Goal: Transaction & Acquisition: Purchase product/service

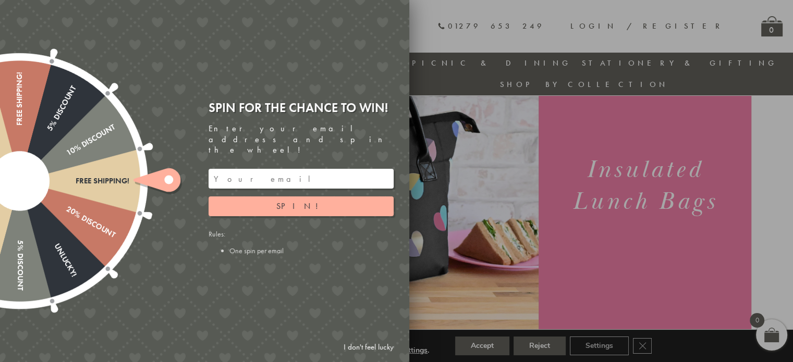
scroll to position [90, 0]
click at [363, 350] on link "I don't feel lucky" at bounding box center [368, 347] width 60 height 19
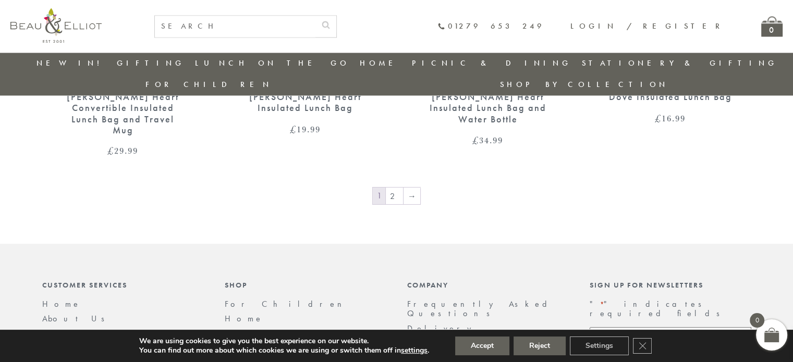
scroll to position [1857, 0]
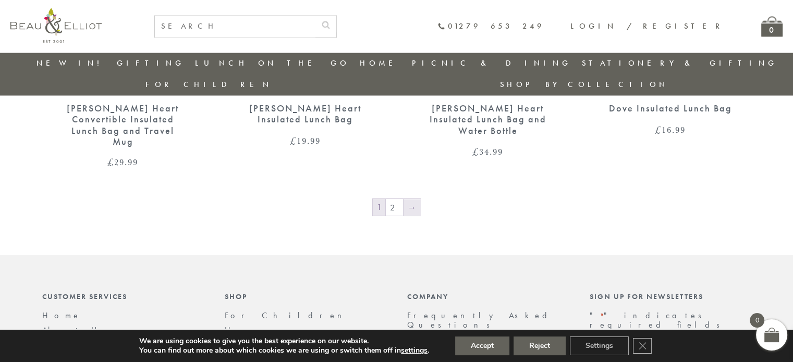
click at [407, 199] on link "→" at bounding box center [411, 207] width 17 height 17
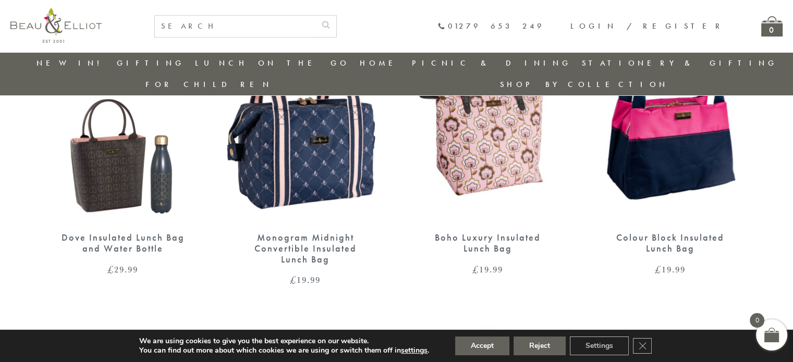
scroll to position [377, 0]
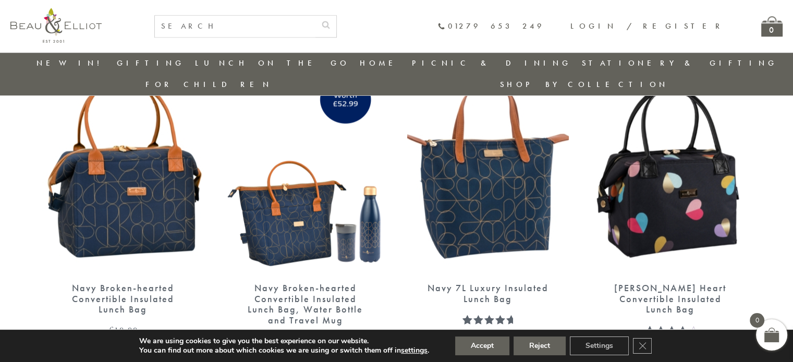
scroll to position [1351, 0]
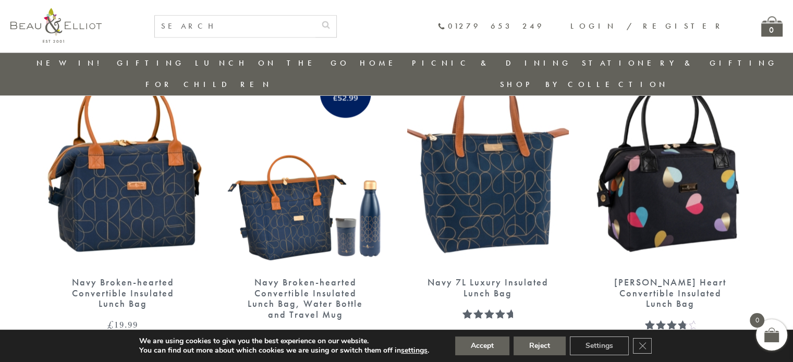
click at [144, 156] on img at bounding box center [123, 162] width 162 height 208
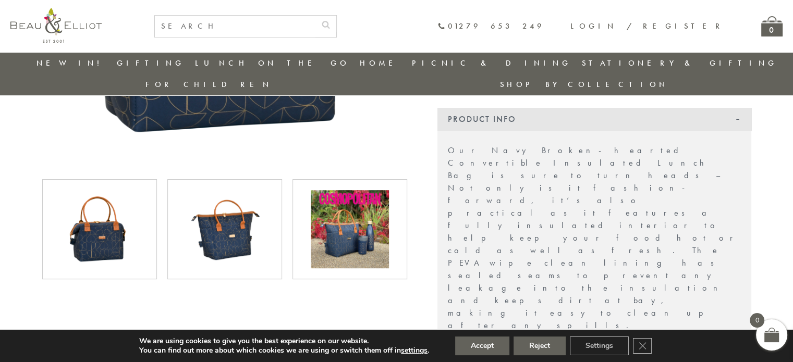
scroll to position [416, 0]
